Goal: Navigation & Orientation: Find specific page/section

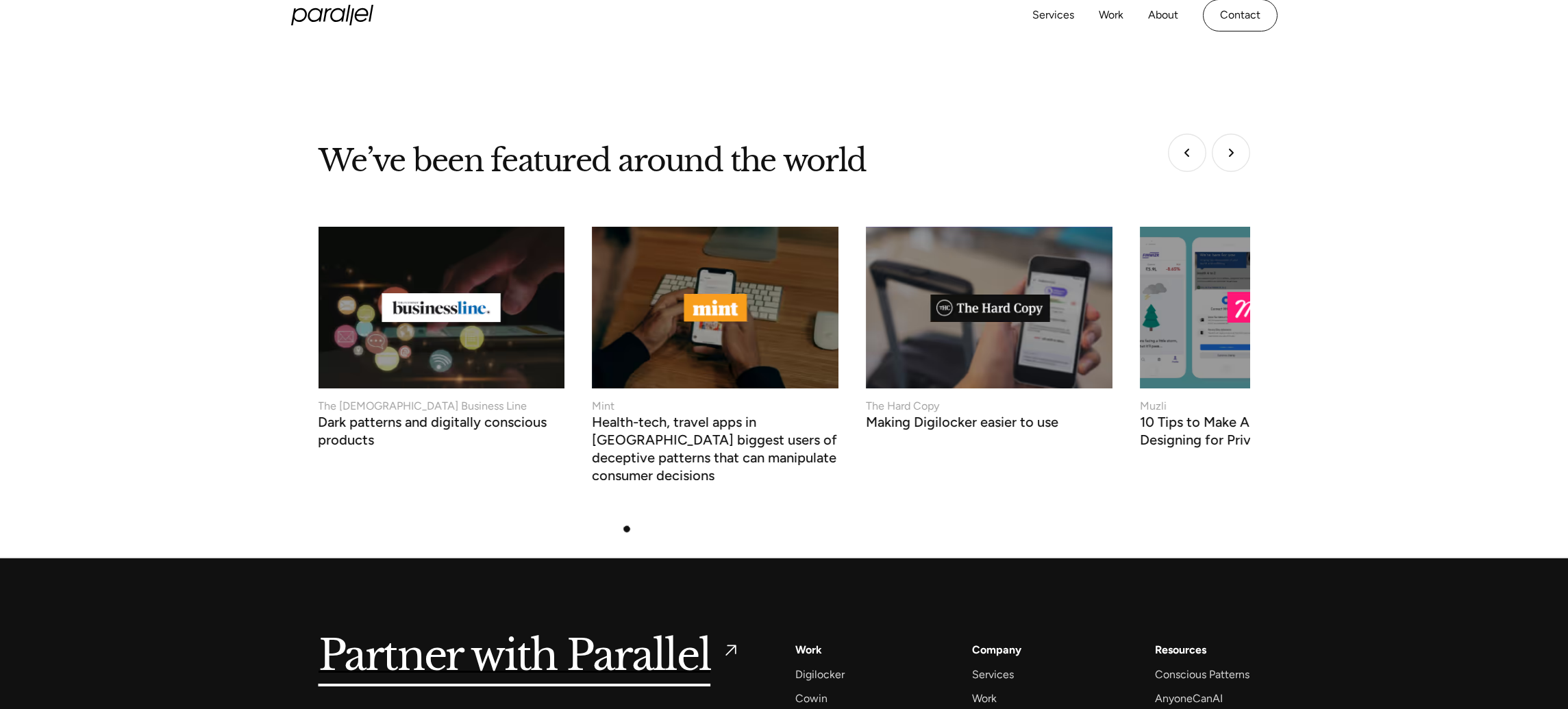
scroll to position [5177, 0]
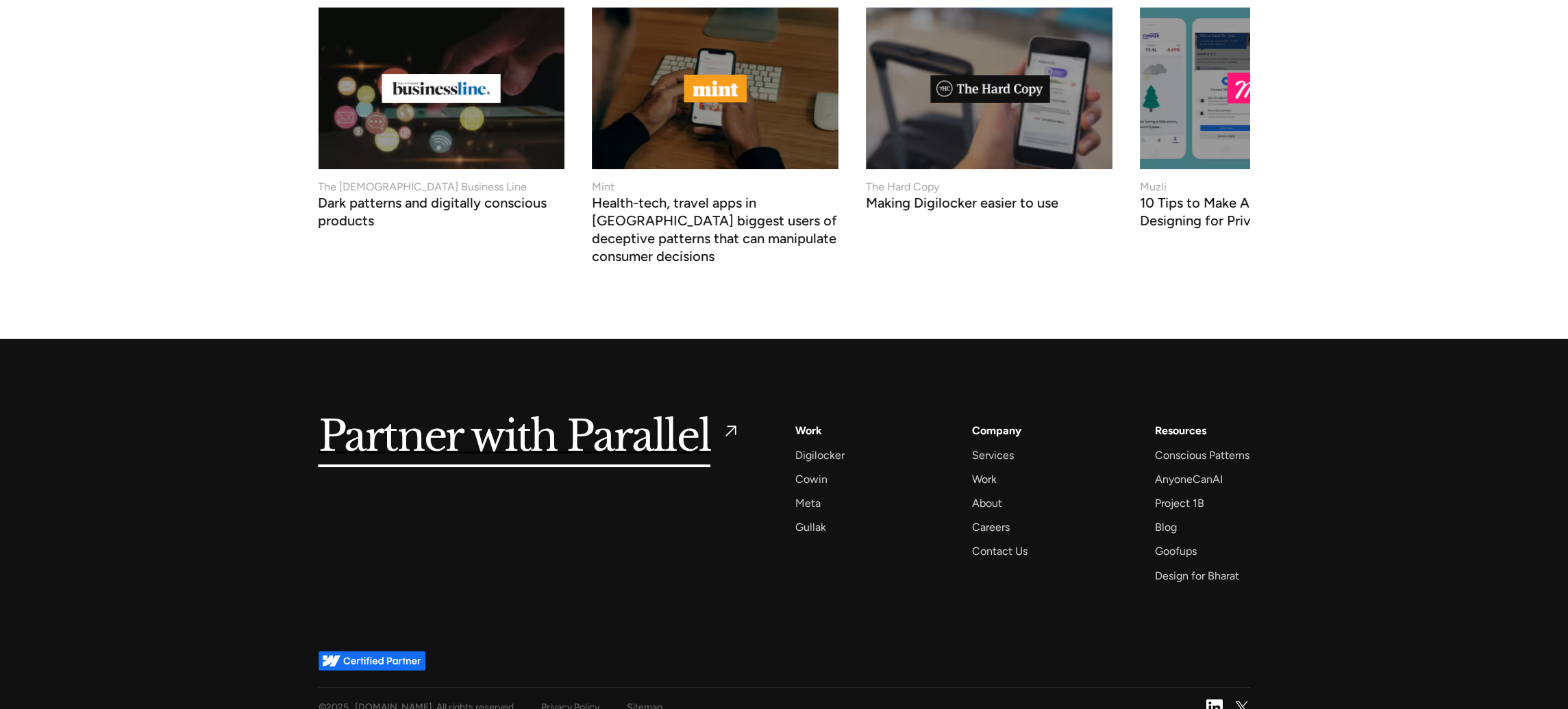
drag, startPoint x: 386, startPoint y: 640, endPoint x: 400, endPoint y: 632, distance: 16.1
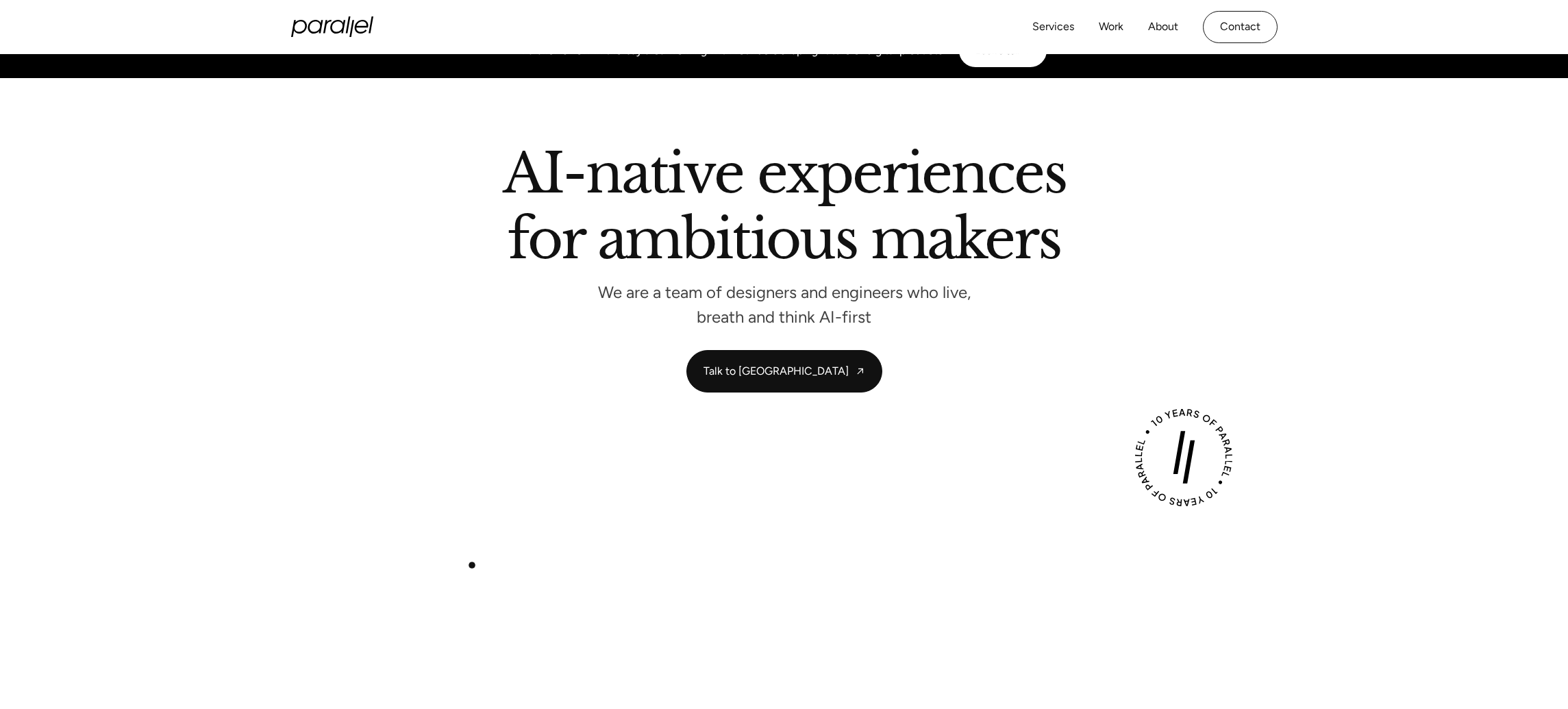
scroll to position [0, 0]
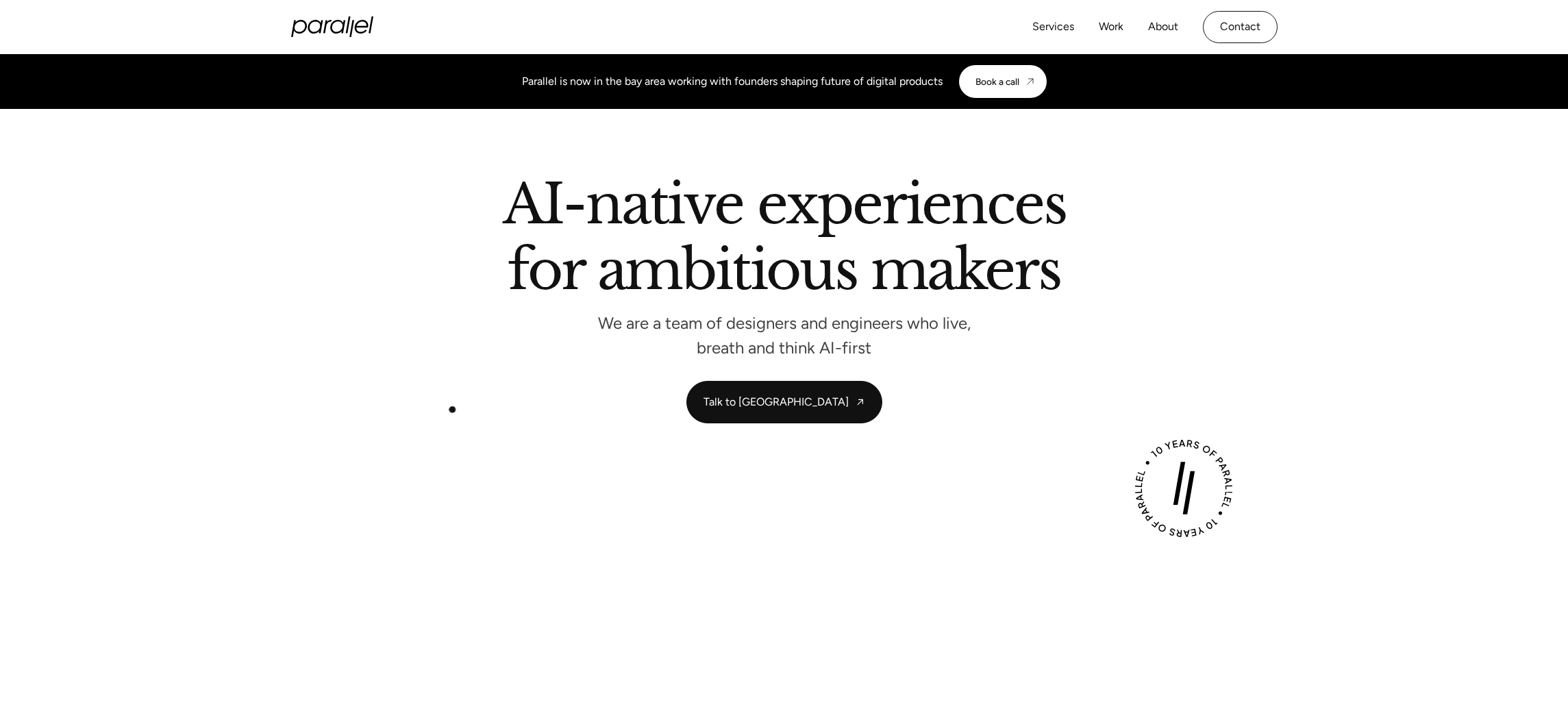
click at [444, 382] on div "AI-native experiences for ambitious makers We are a team of designers and engin…" at bounding box center [784, 300] width 932 height 246
click at [1071, 23] on link "Services" at bounding box center [1053, 26] width 41 height 20
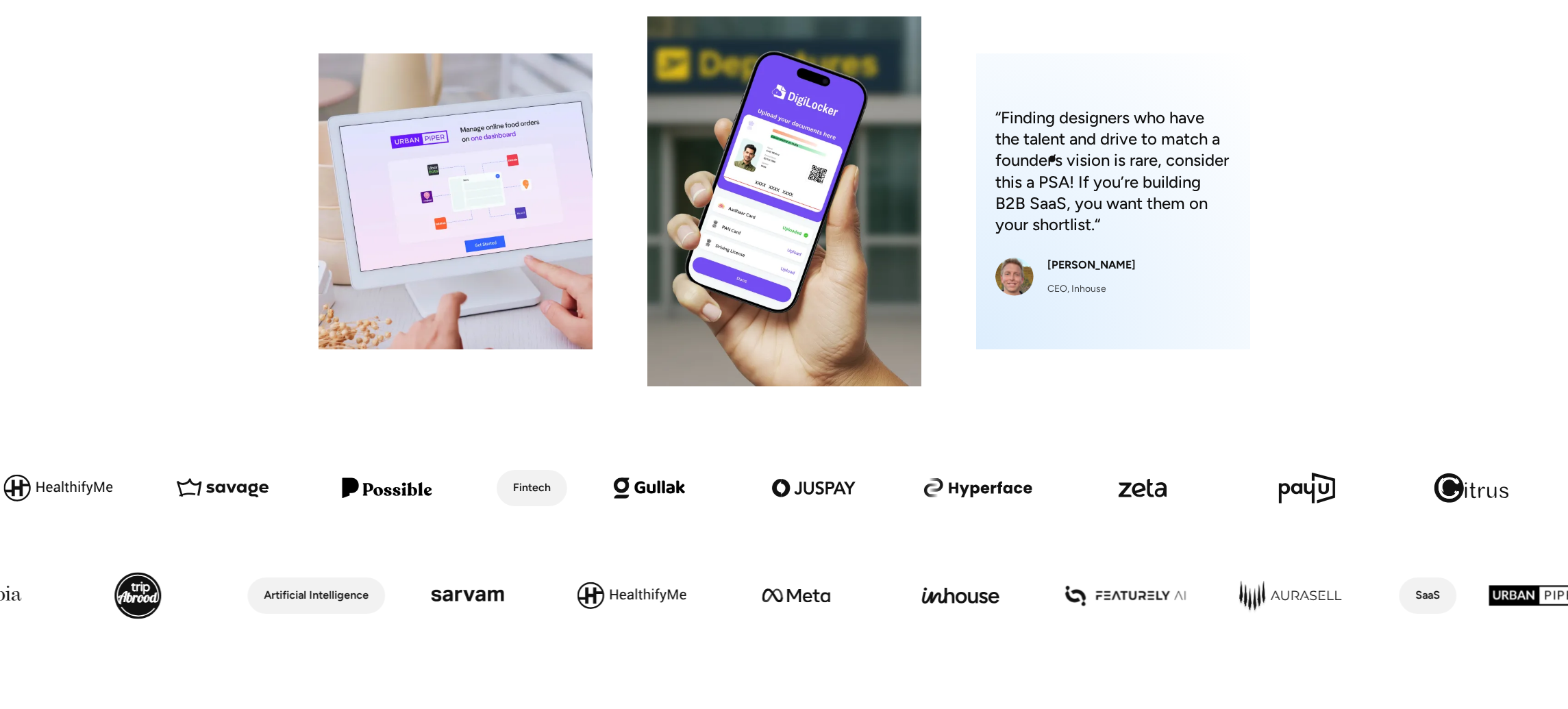
scroll to position [321, 0]
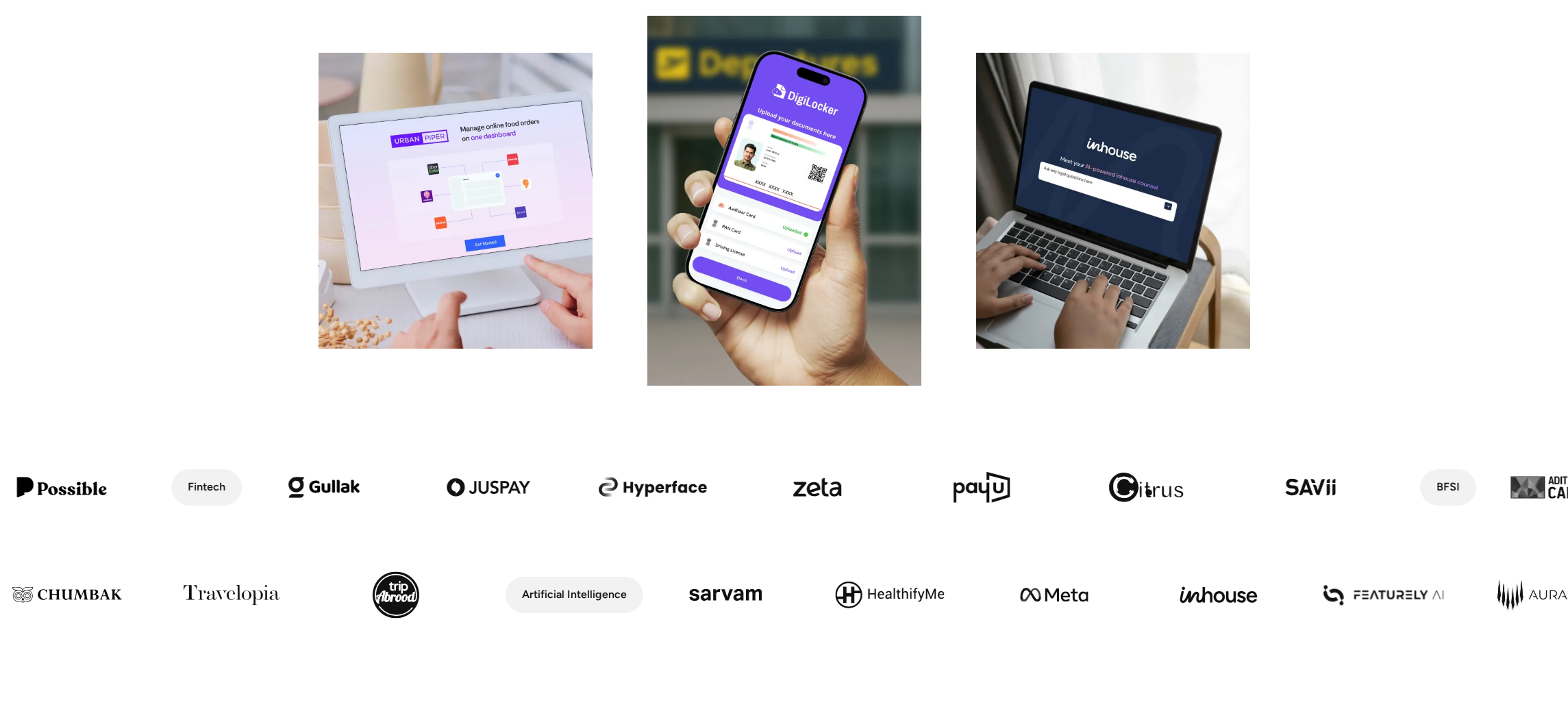
click at [1149, 492] on img at bounding box center [1146, 487] width 164 height 94
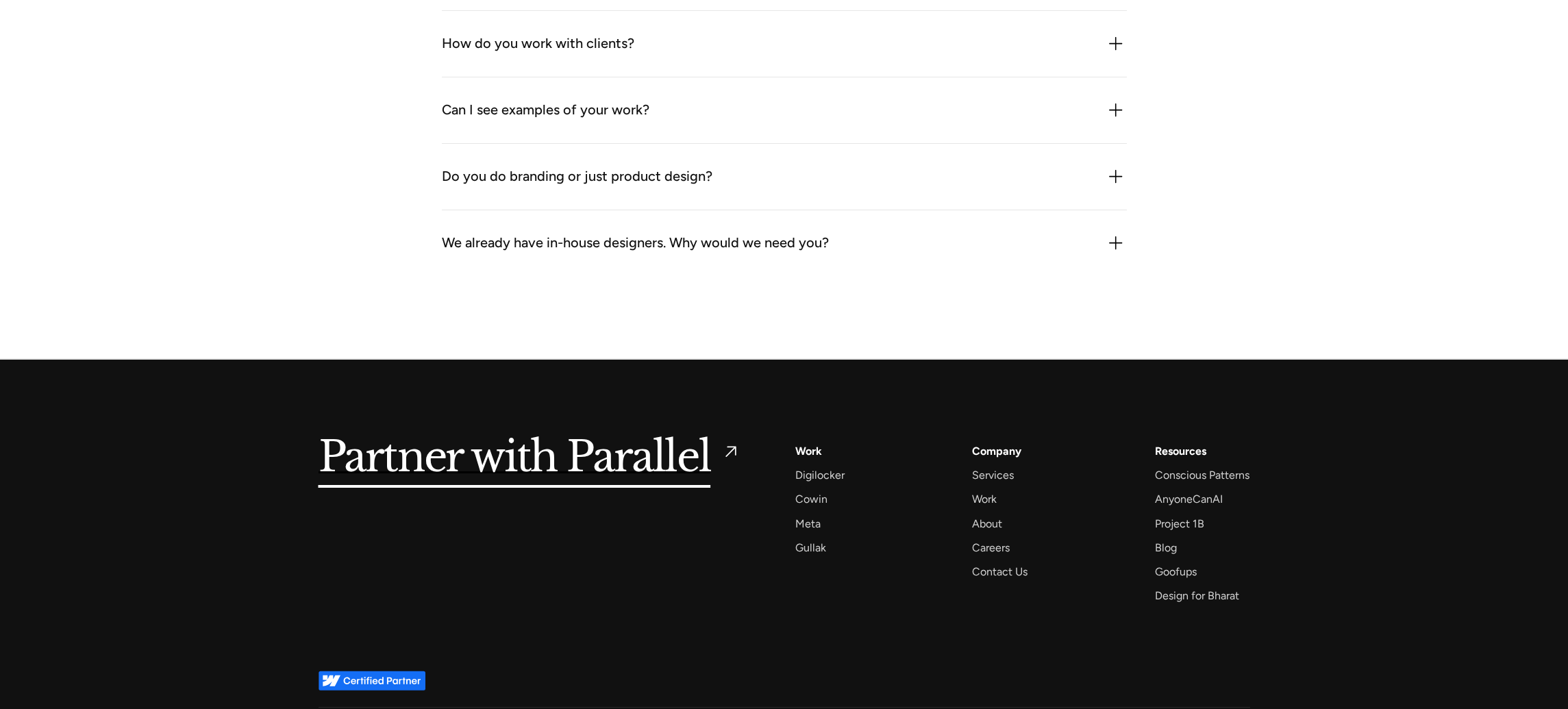
scroll to position [4236, 0]
